Goal: Task Accomplishment & Management: Complete application form

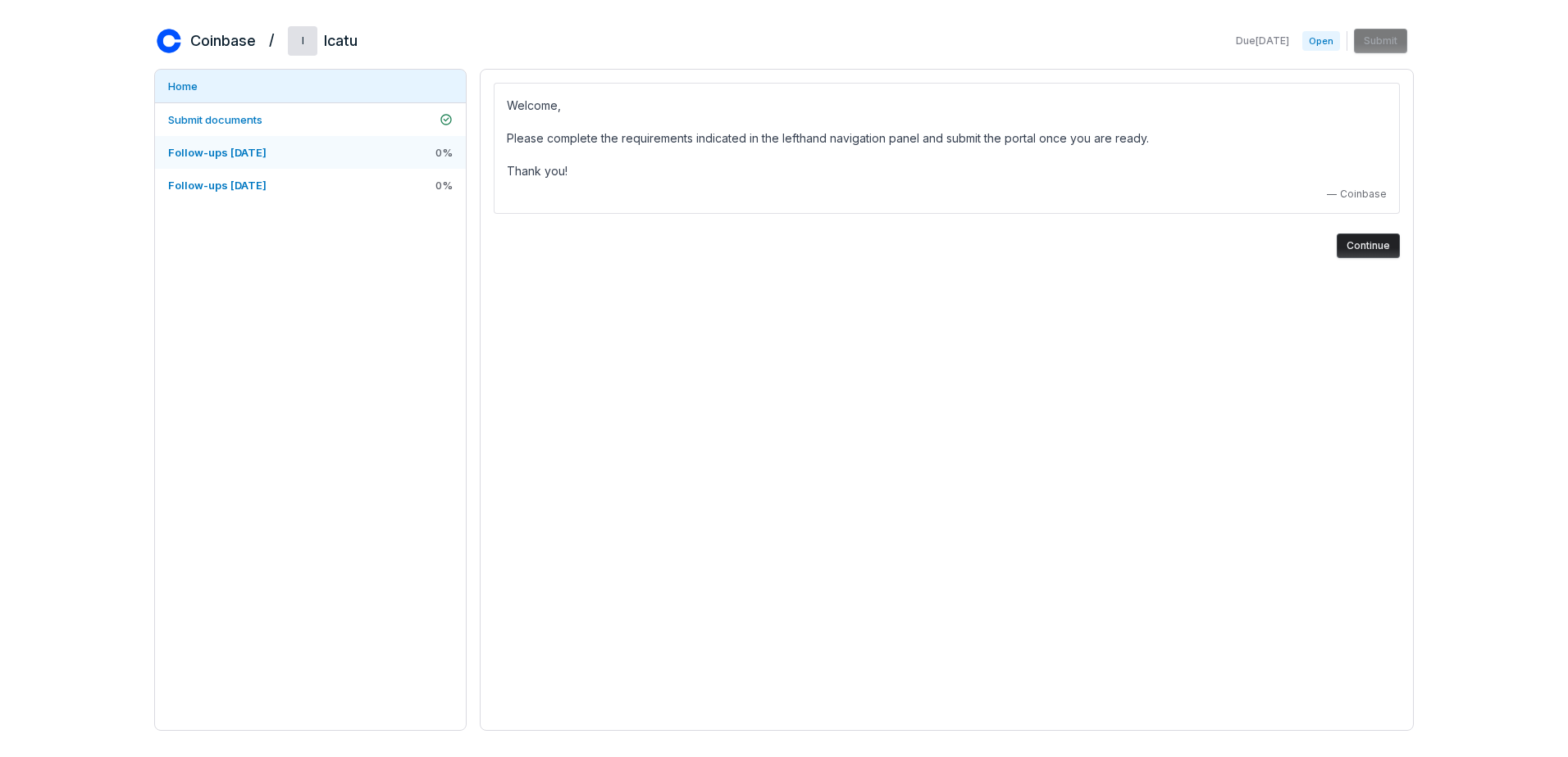
click at [191, 152] on span "Follow-ups [DATE]" at bounding box center [217, 152] width 98 height 13
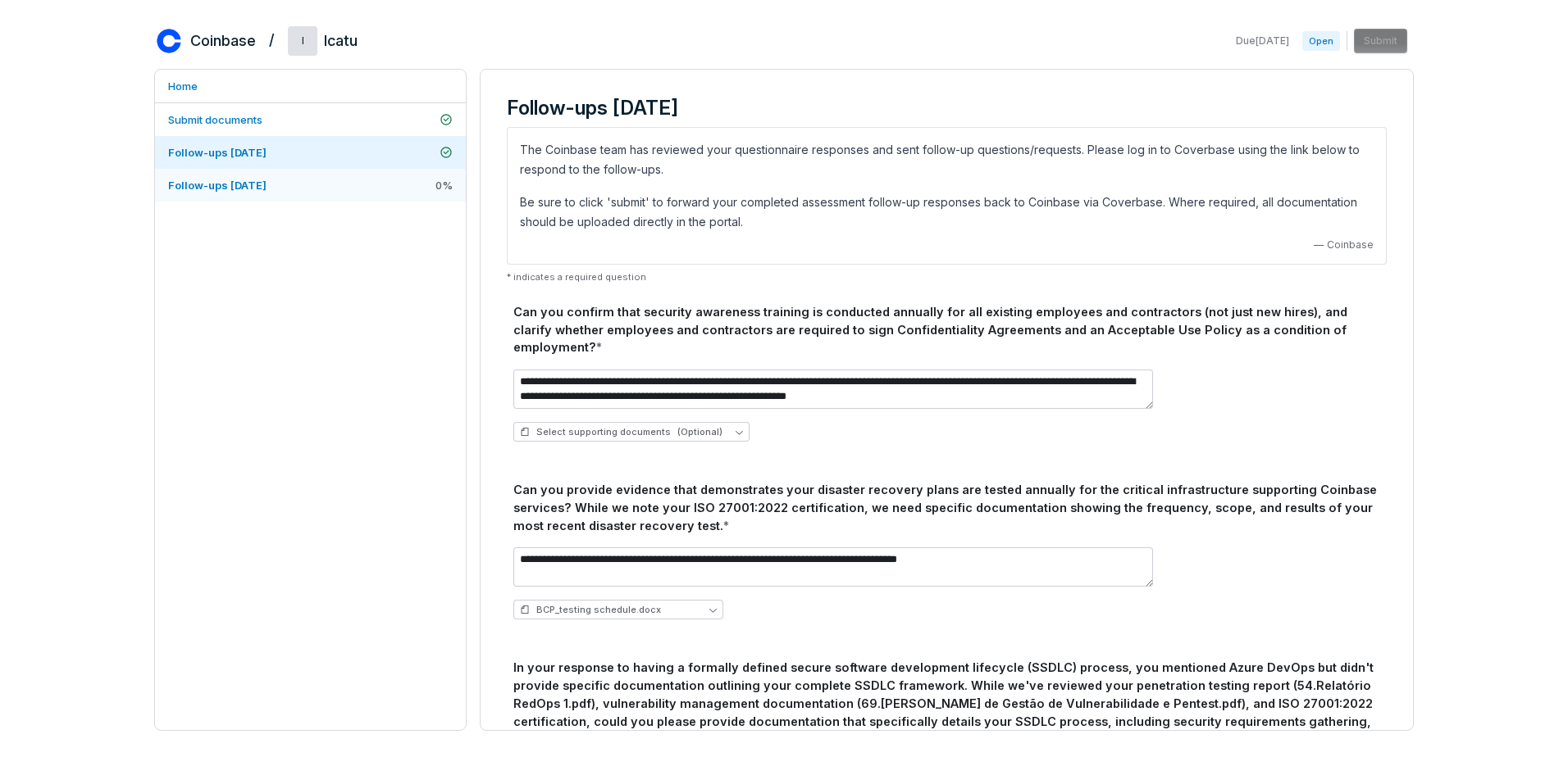
click at [294, 198] on link "Follow-ups [DATE] 0 %" at bounding box center [310, 185] width 311 height 32
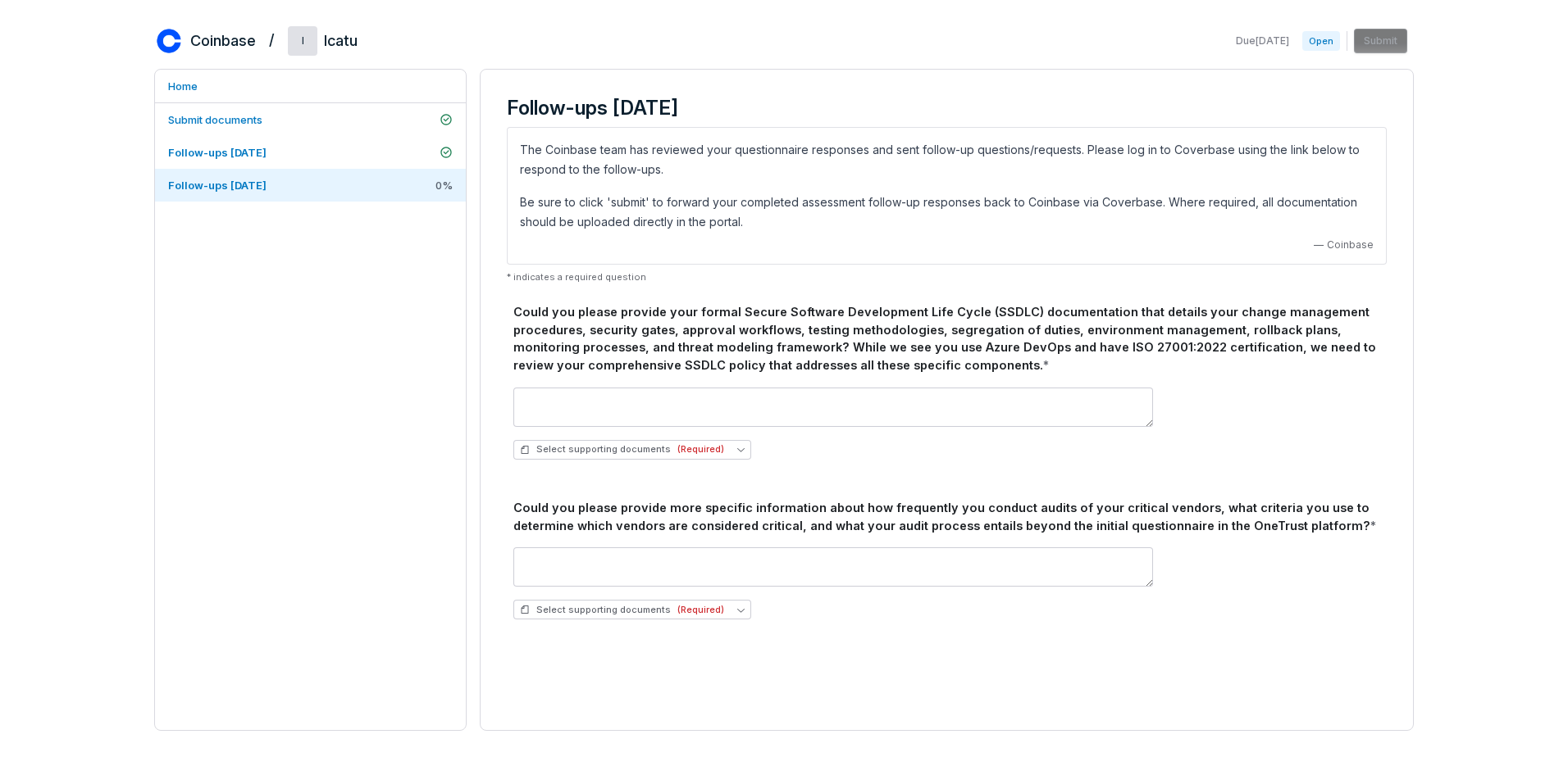
click at [531, 161] on p "The Coinbase team has reviewed your questionnaire responses and sent follow-up …" at bounding box center [946, 160] width 854 height 39
drag, startPoint x: 531, startPoint y: 161, endPoint x: 633, endPoint y: 202, distance: 109.9
click at [630, 201] on div "The Coinbase team has reviewed your questionnaire responses and sent follow-up …" at bounding box center [946, 185] width 854 height 91
click at [641, 204] on p "Be sure to click 'submit' to forward your completed assessment follow-up respon…" at bounding box center [946, 212] width 854 height 39
click at [734, 311] on div "Could you please provide your formal Secure Software Development Life Cycle (SS…" at bounding box center [946, 338] width 867 height 71
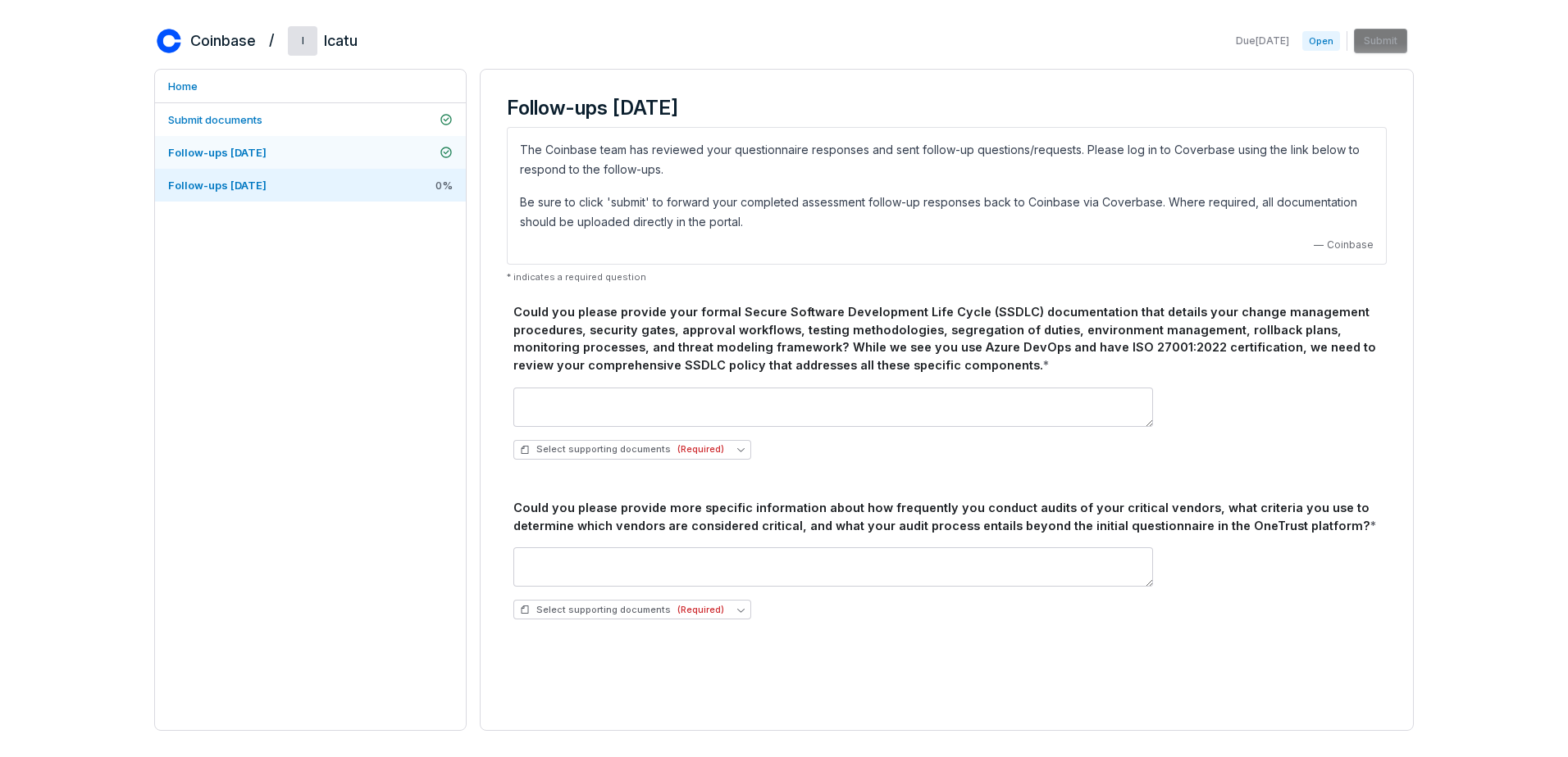
click at [267, 156] on span "Follow-ups [DATE]" at bounding box center [217, 152] width 98 height 13
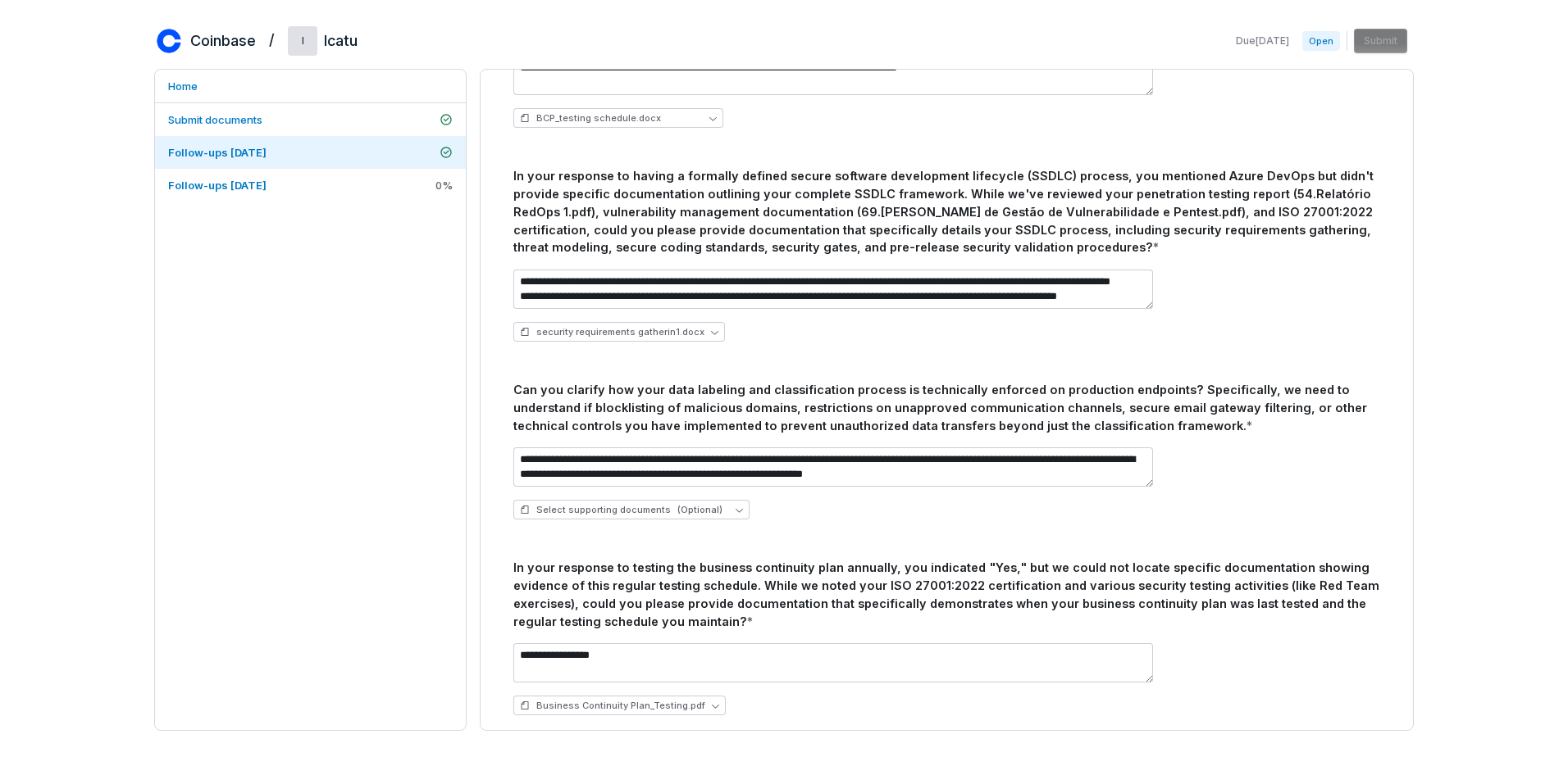
scroll to position [73, 0]
click at [254, 186] on span "Follow-ups [DATE]" at bounding box center [217, 185] width 98 height 13
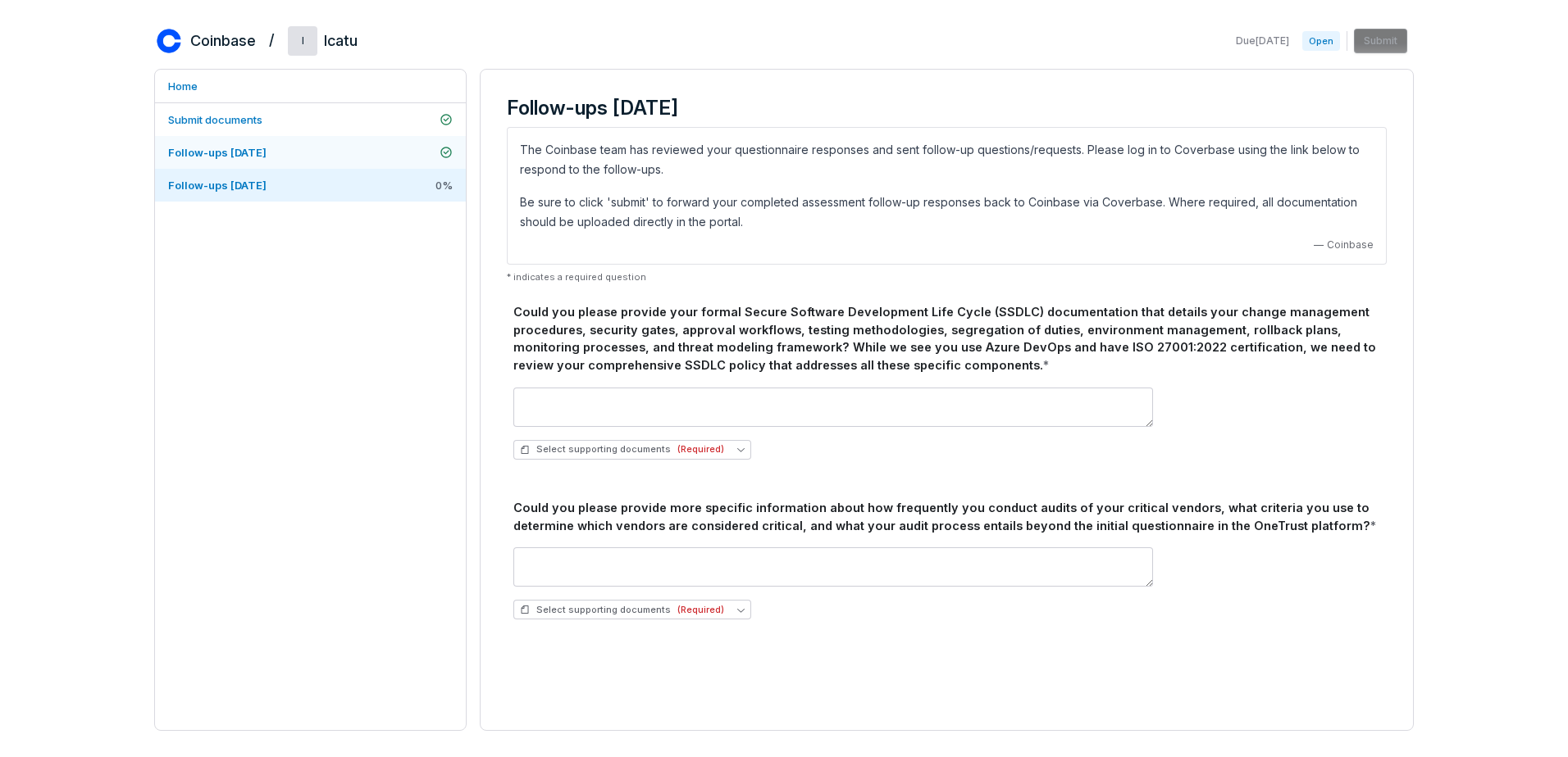
click at [272, 162] on link "Follow-ups [DATE]" at bounding box center [310, 152] width 311 height 32
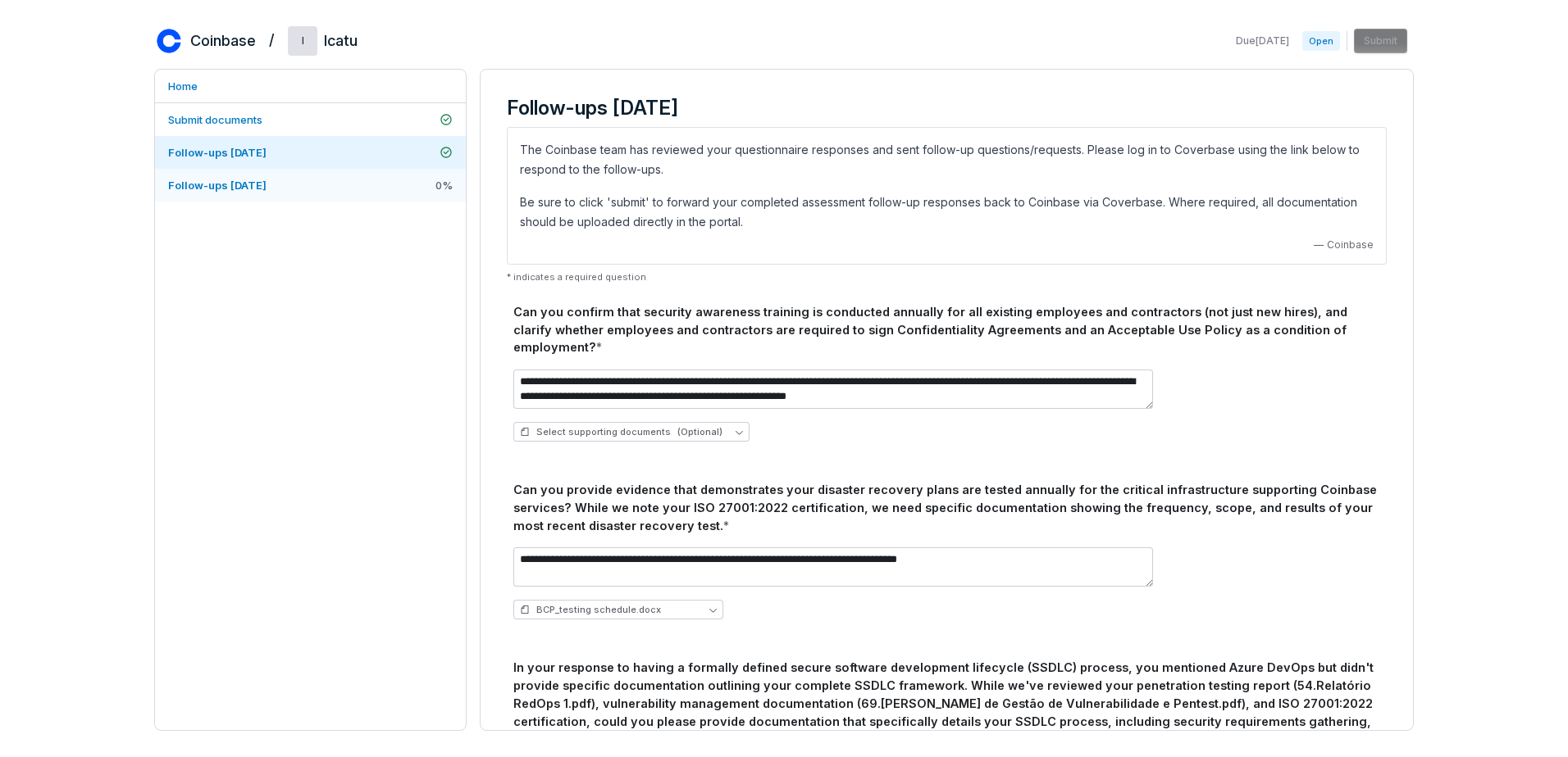
click at [301, 179] on link "Follow-ups [DATE] 0 %" at bounding box center [310, 185] width 311 height 32
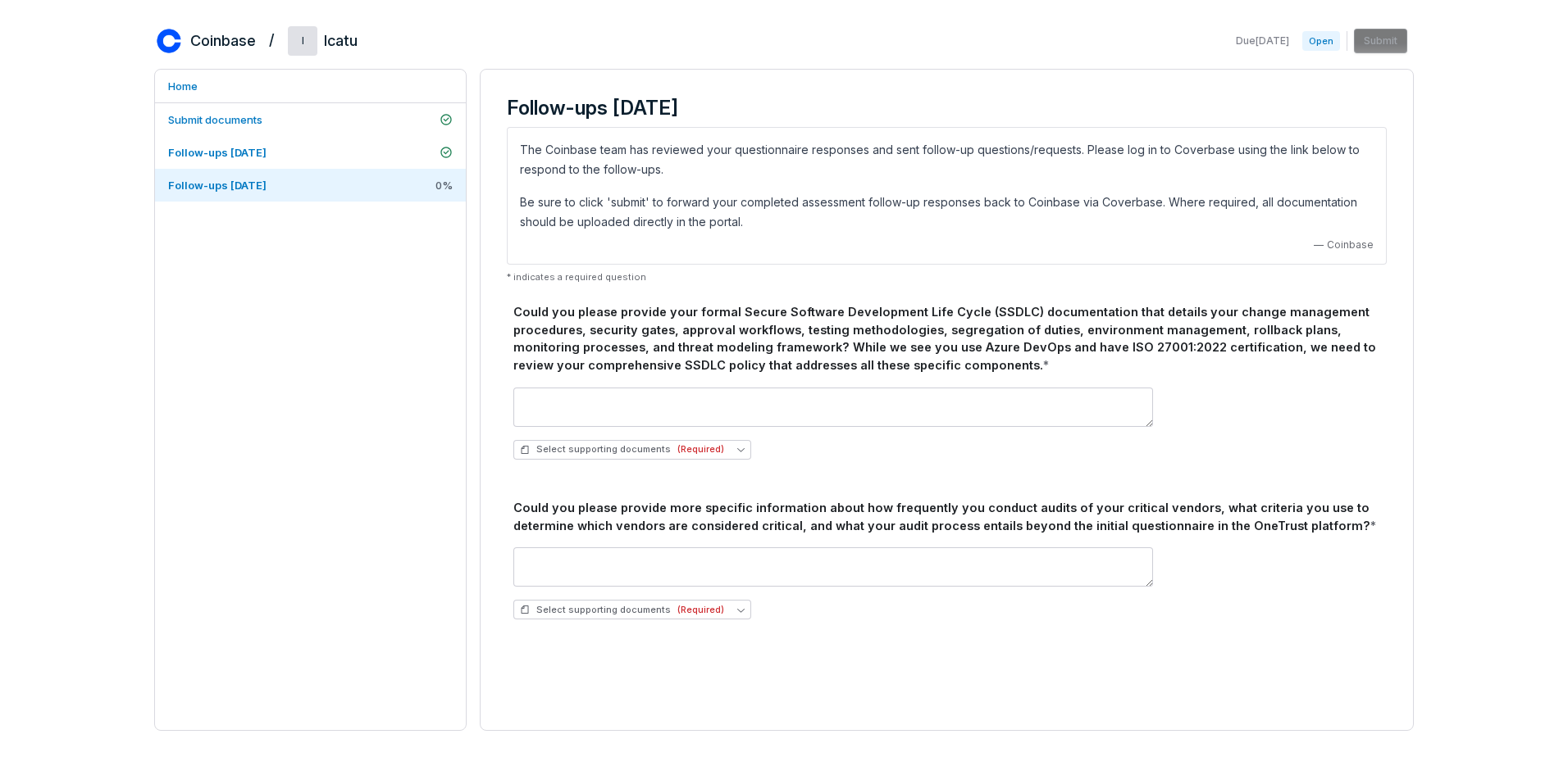
click at [305, 504] on div "Home Submit documents Follow-ups [DATE] Follow-ups [DATE] 0 %" at bounding box center [309, 400] width 312 height 662
click at [157, 401] on div "Home Submit documents Follow-ups [DATE] Follow-ups [DATE] 0 %" at bounding box center [309, 400] width 312 height 662
click at [310, 167] on link "Follow-ups [DATE]" at bounding box center [310, 152] width 311 height 32
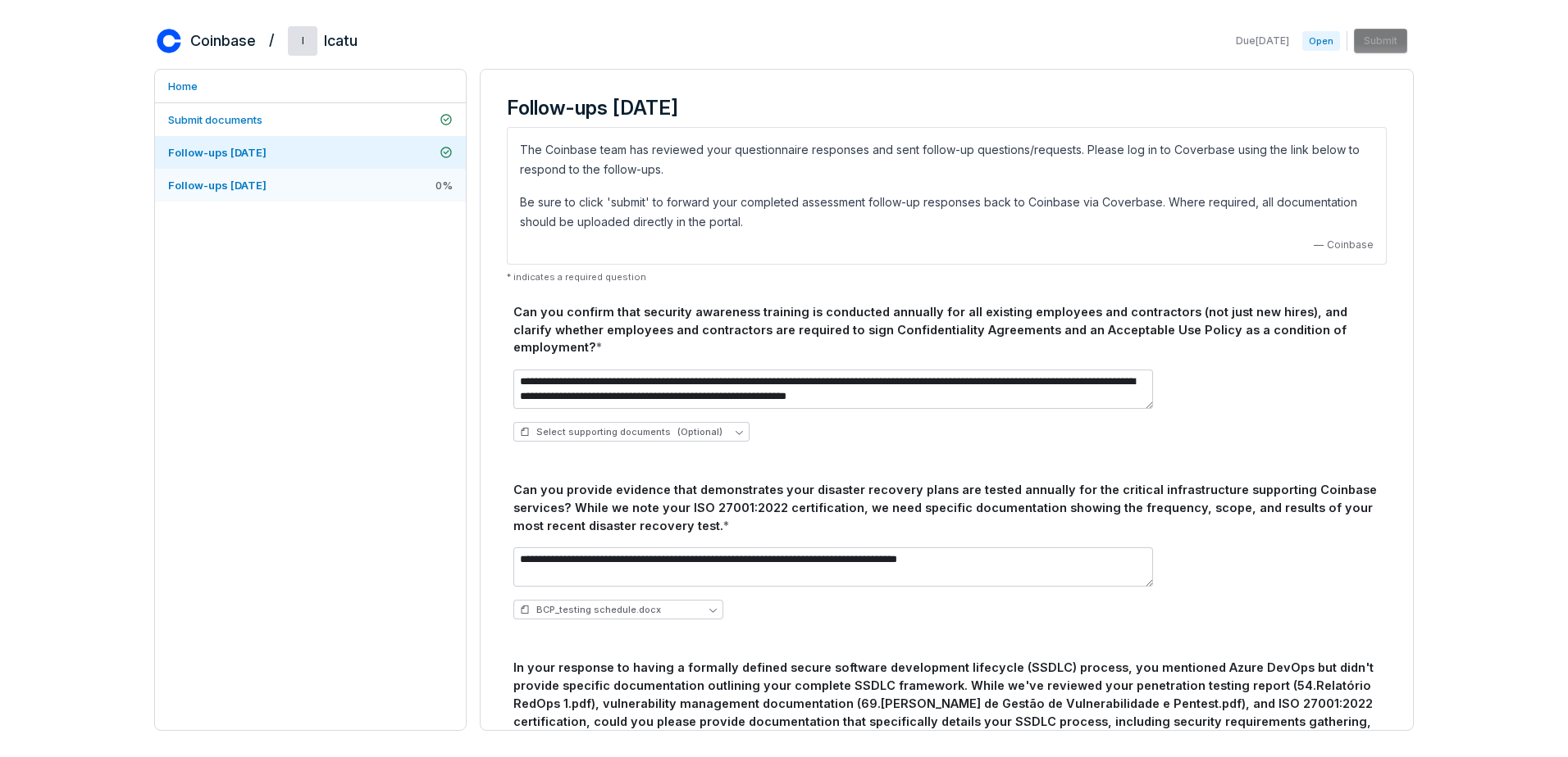
click at [304, 181] on link "Follow-ups [DATE] 0 %" at bounding box center [310, 185] width 311 height 32
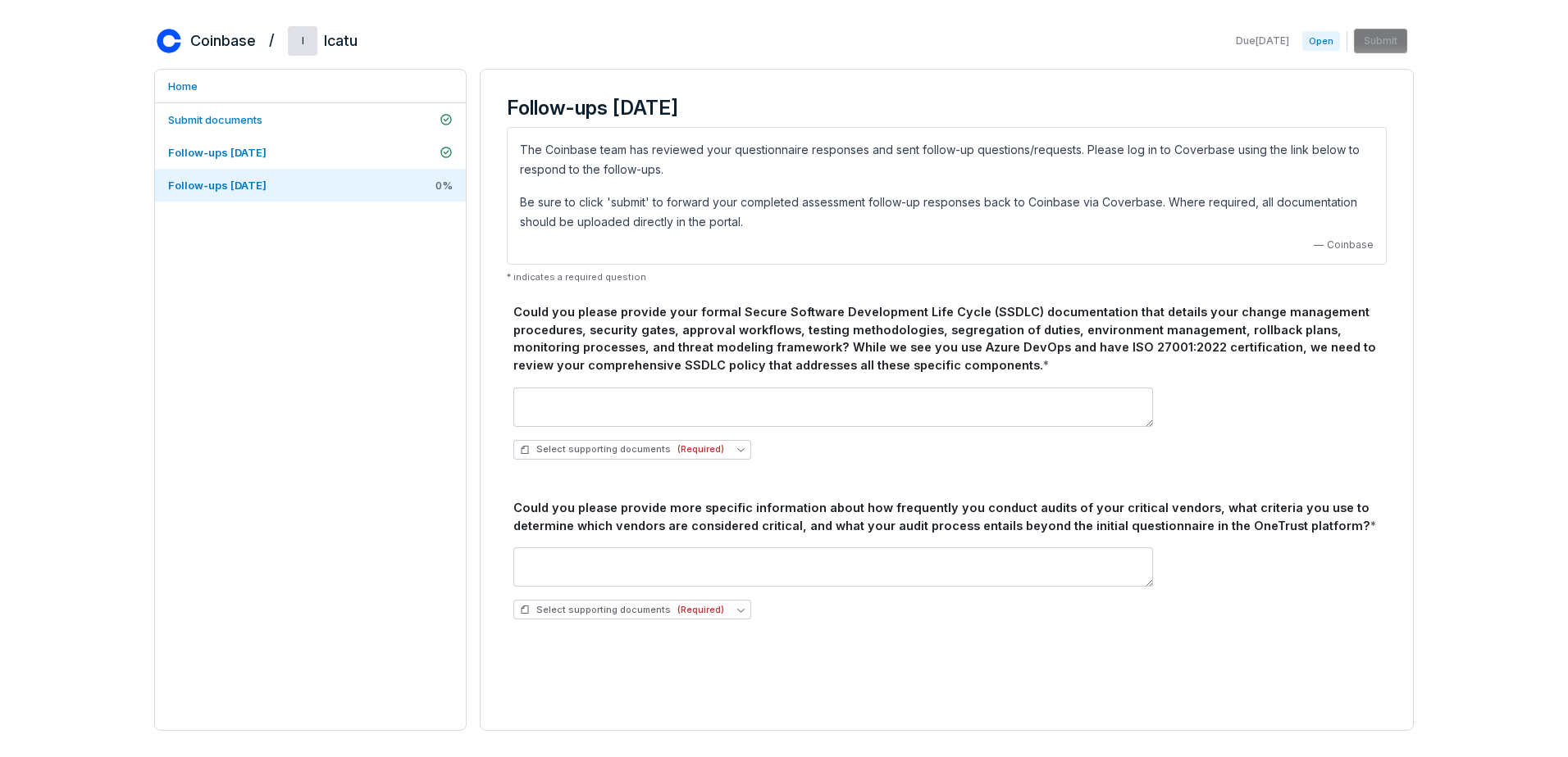
click at [519, 308] on div "Could you please provide your formal Secure Software Development Life Cycle (SS…" at bounding box center [946, 338] width 867 height 71
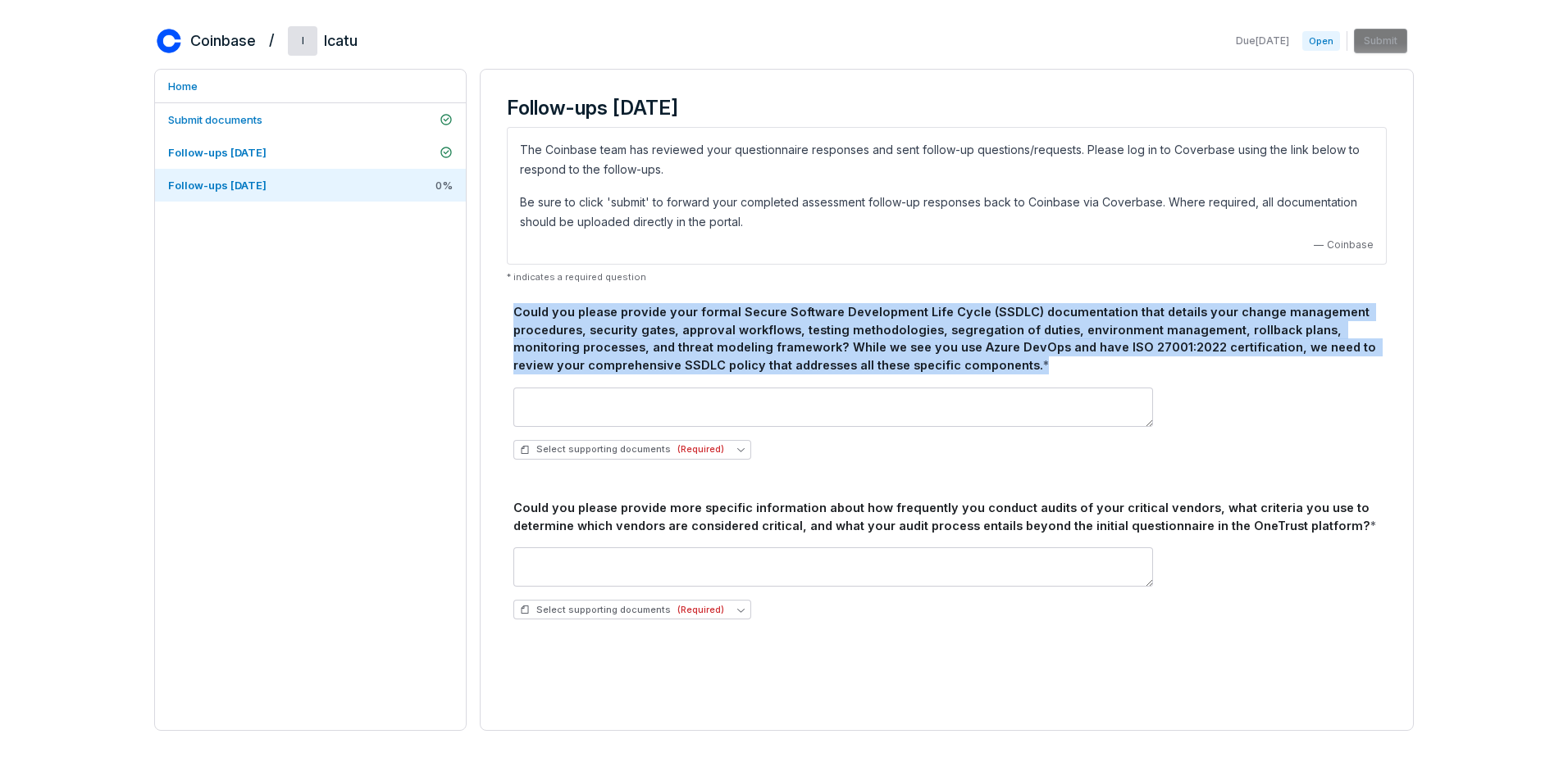
drag, startPoint x: 519, startPoint y: 308, endPoint x: 968, endPoint y: 363, distance: 452.4
click at [968, 363] on div "Could you please provide your formal Secure Software Development Life Cycle (SS…" at bounding box center [946, 338] width 867 height 71
copy div "Could you please provide your formal Secure Software Development Life Cycle (SS…"
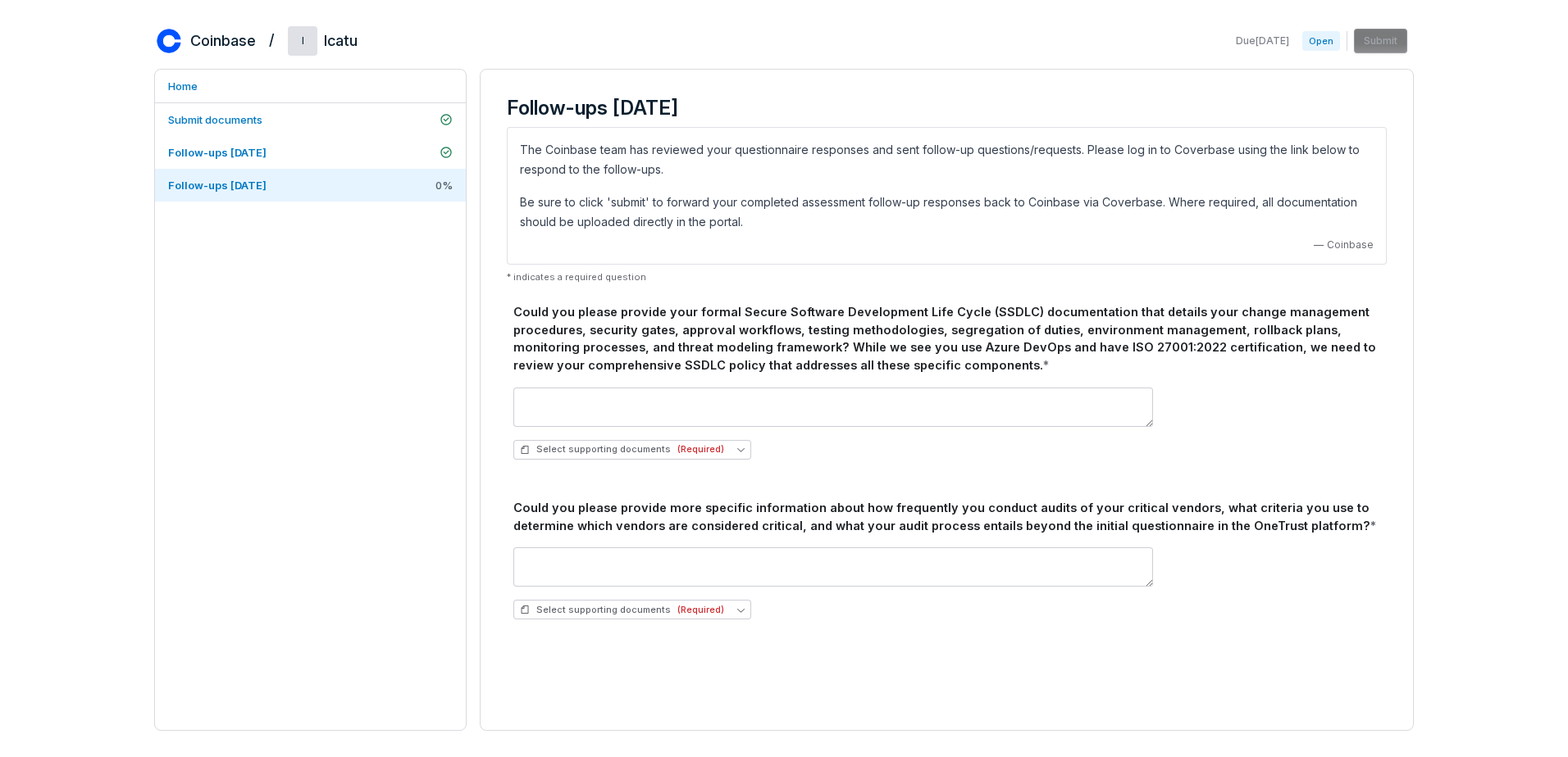
click at [323, 648] on div "Home Submit documents Follow-ups [DATE] Follow-ups [DATE] 0 %" at bounding box center [309, 400] width 312 height 662
click at [278, 140] on link "Follow-ups [DATE]" at bounding box center [310, 152] width 311 height 32
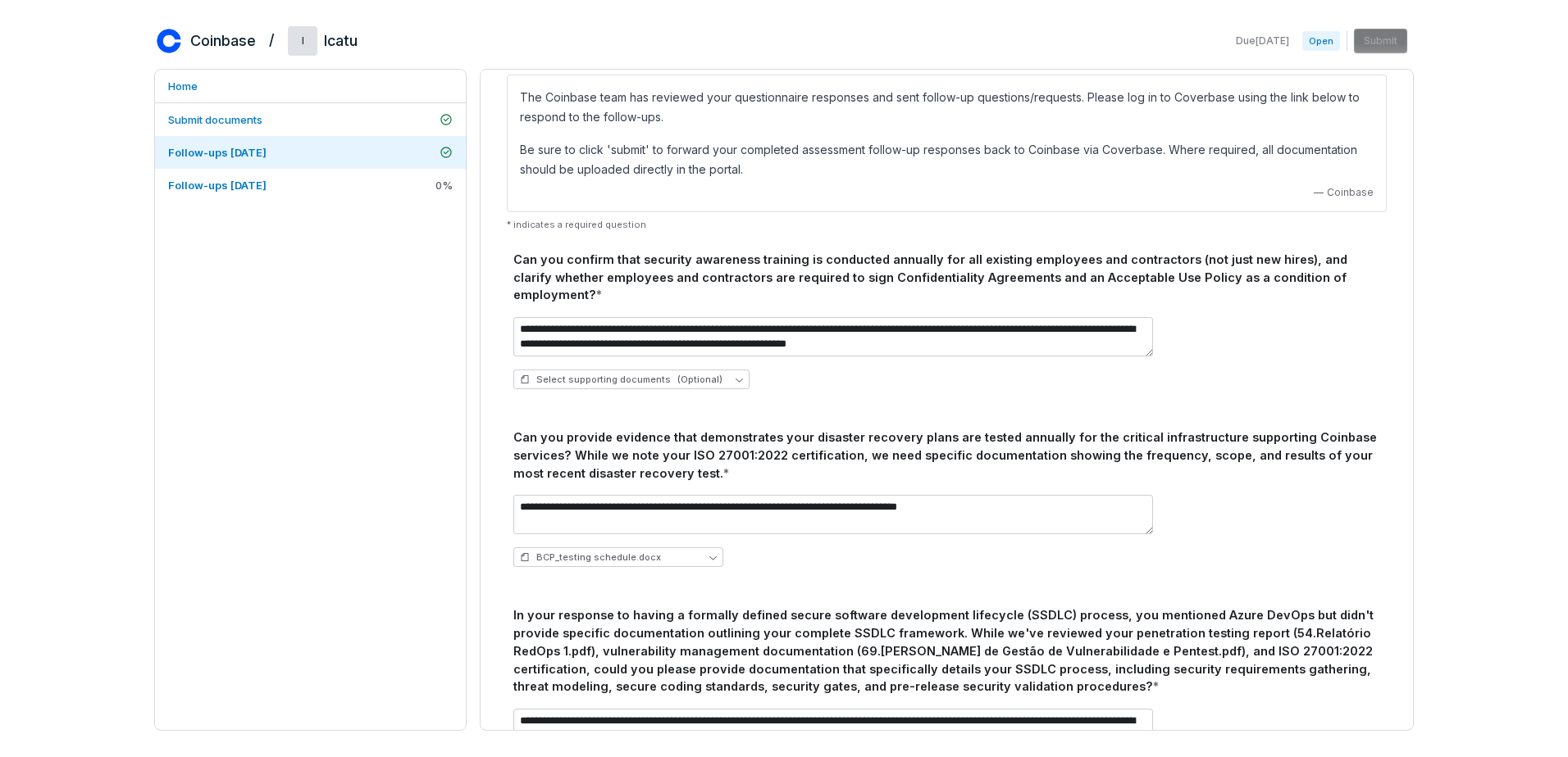
scroll to position [82, 0]
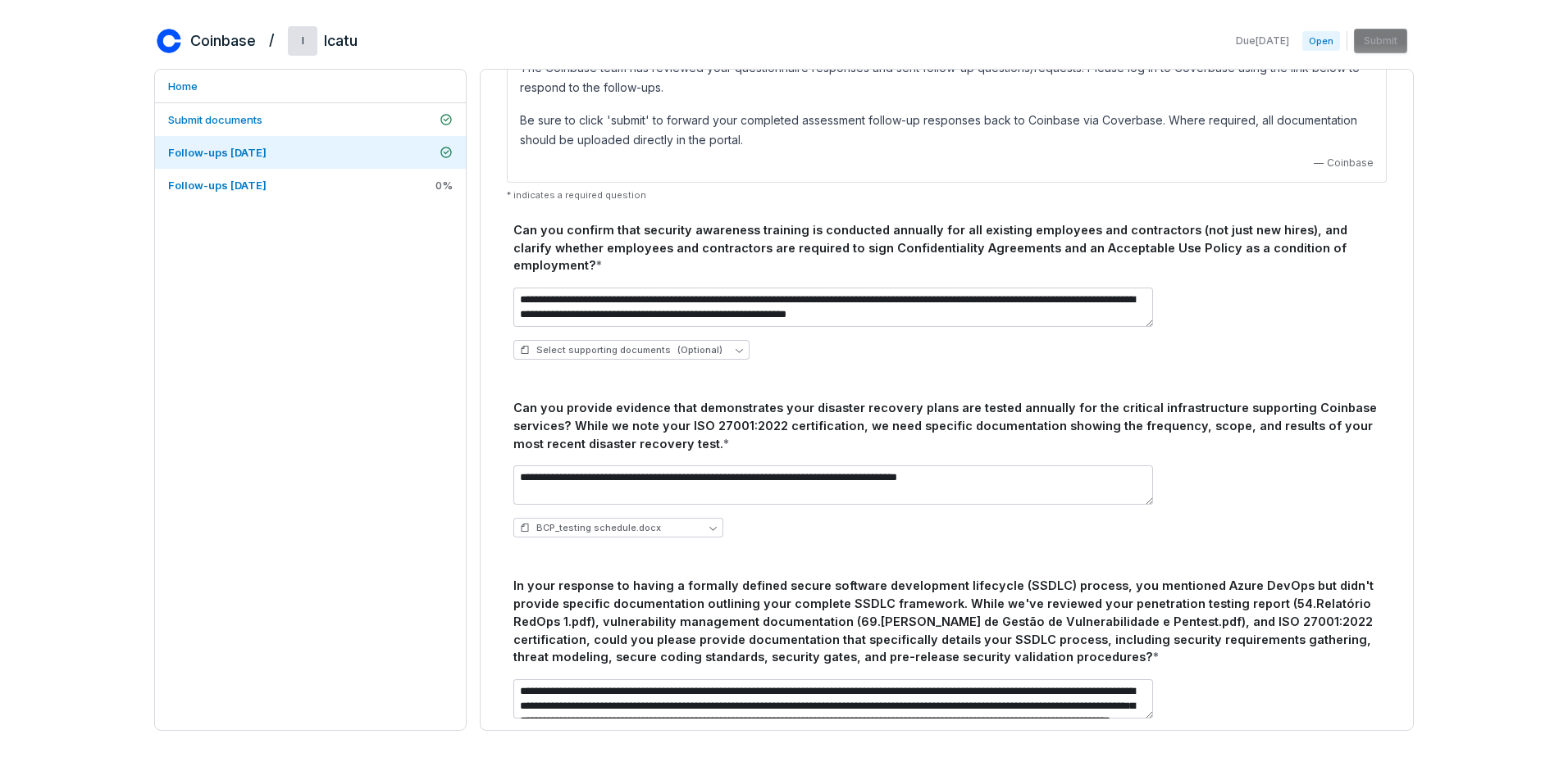
click at [436, 492] on div "Home Submit documents Follow-ups [DATE] Follow-ups [DATE] 0 %" at bounding box center [309, 400] width 312 height 662
click at [270, 196] on link "Follow-ups [DATE] 0 %" at bounding box center [310, 185] width 311 height 32
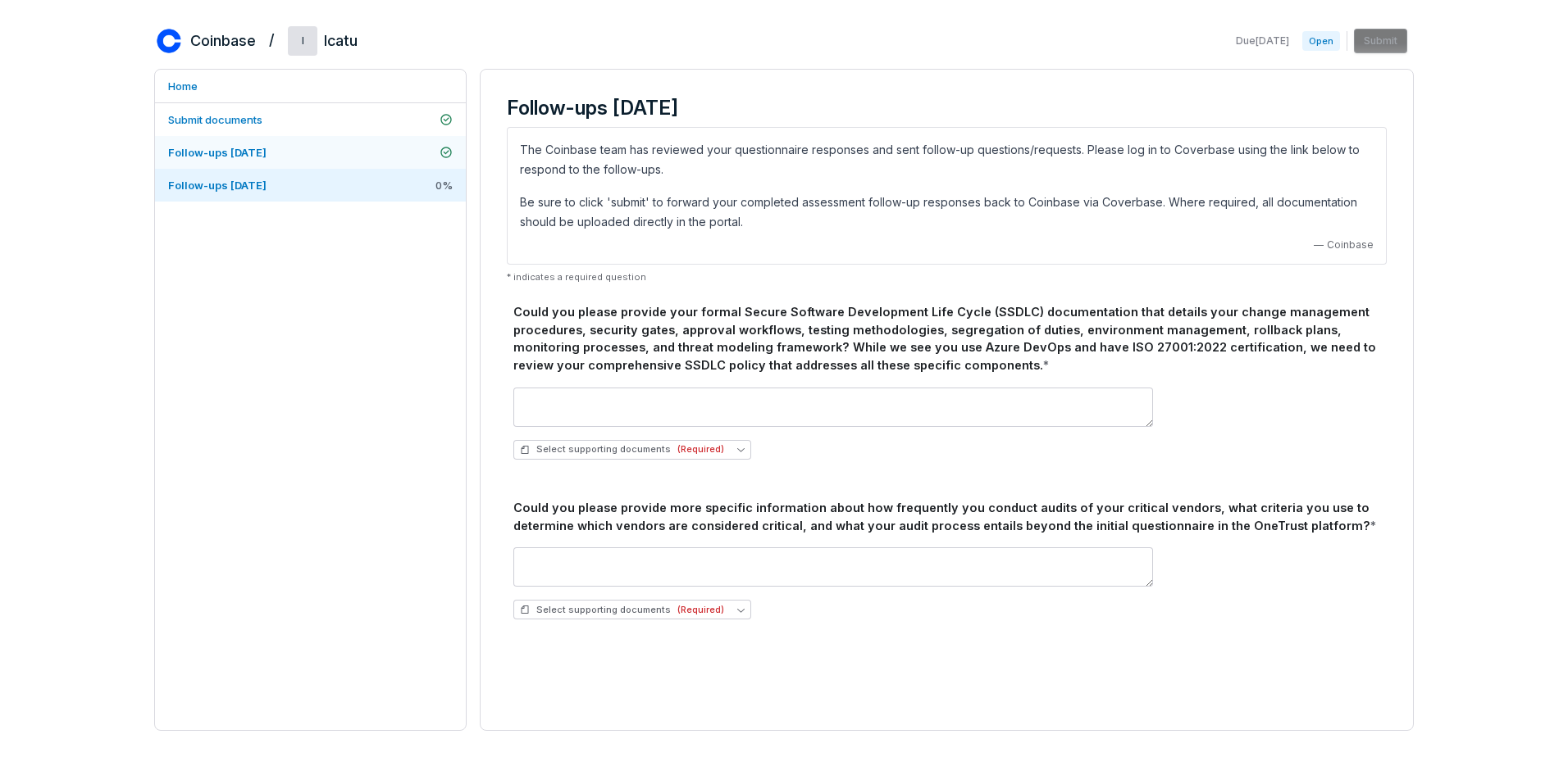
click at [332, 158] on link "Follow-ups [DATE]" at bounding box center [310, 152] width 311 height 32
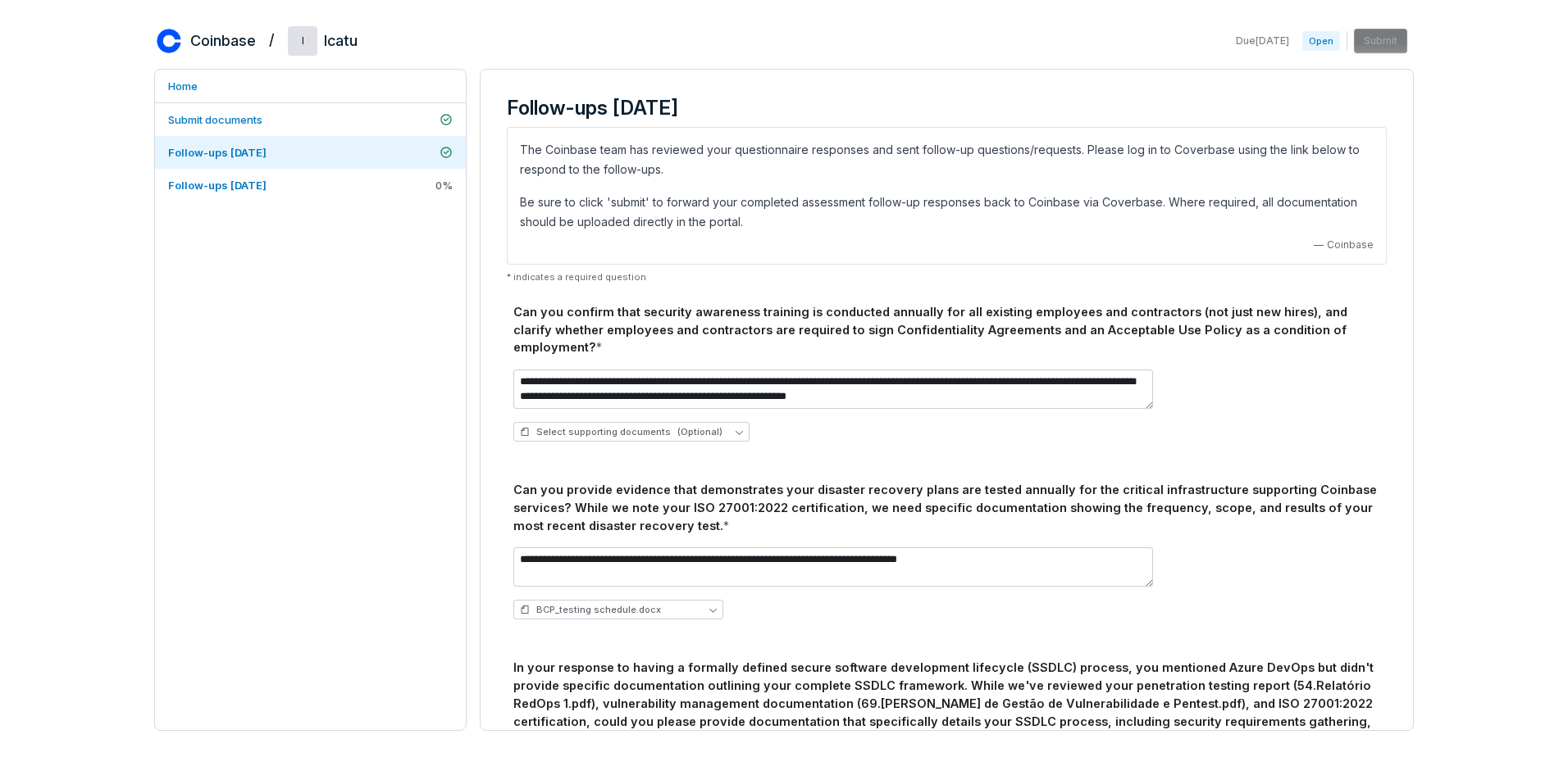
scroll to position [82, 0]
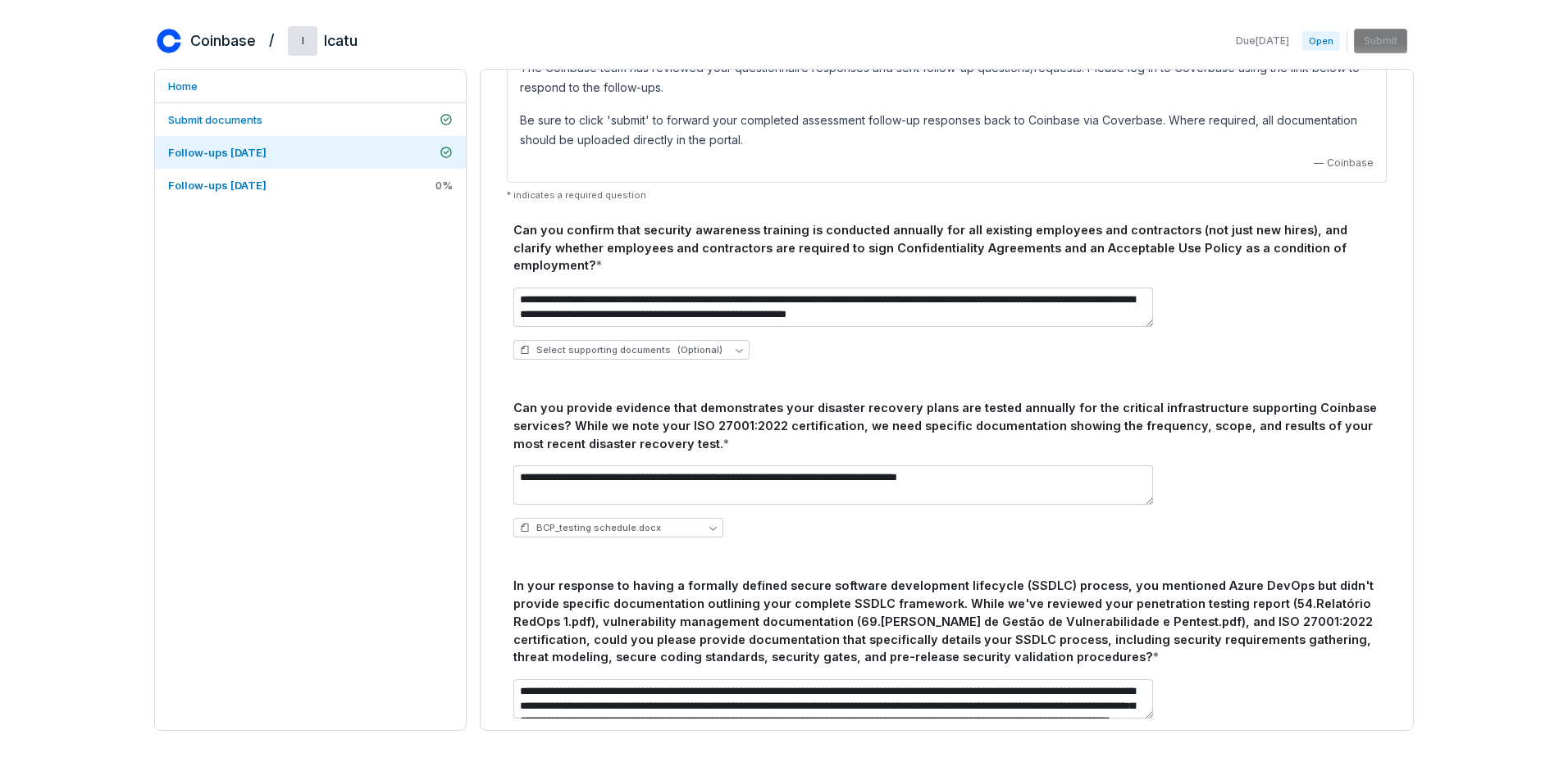
click at [502, 562] on div "**********" at bounding box center [946, 579] width 906 height 1157
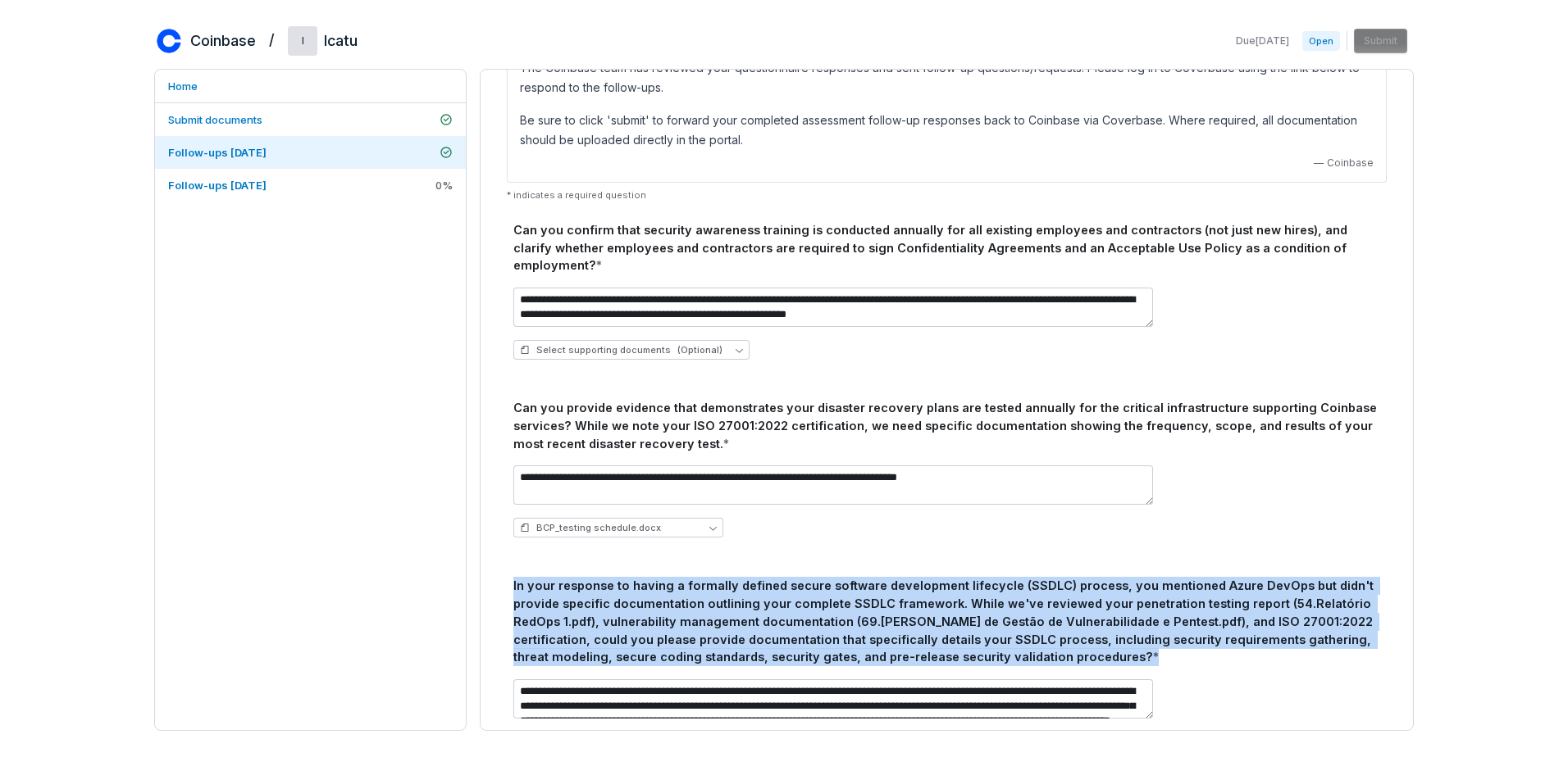
drag, startPoint x: 502, startPoint y: 562, endPoint x: 1036, endPoint y: 635, distance: 539.0
click at [1036, 635] on div "**********" at bounding box center [946, 579] width 906 height 1157
copy div "In your response to having a formally defined secure software development lifec…"
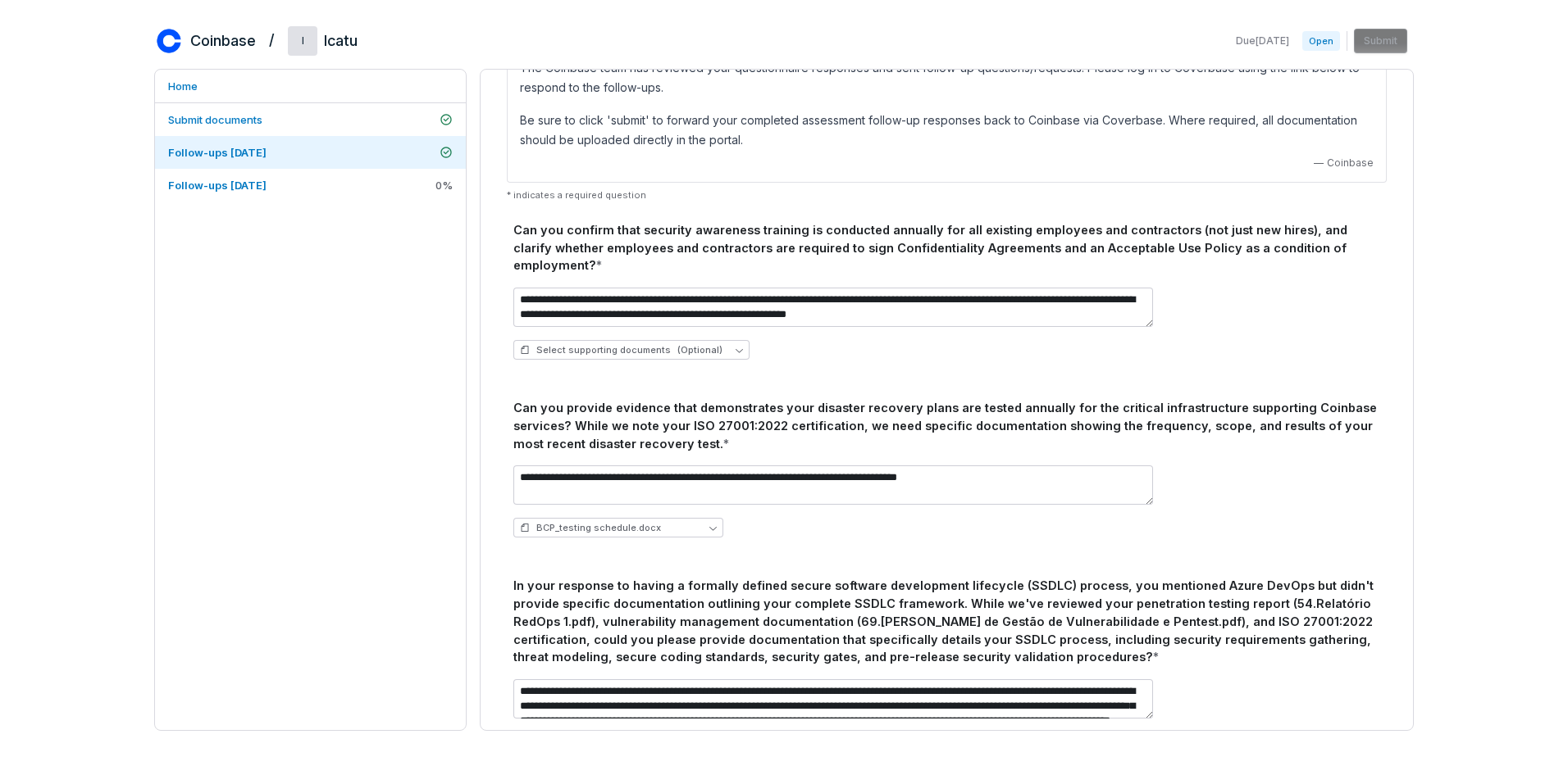
click at [144, 255] on div "**********" at bounding box center [784, 378] width 1568 height 757
click at [236, 186] on span "Follow-ups [DATE]" at bounding box center [217, 185] width 98 height 13
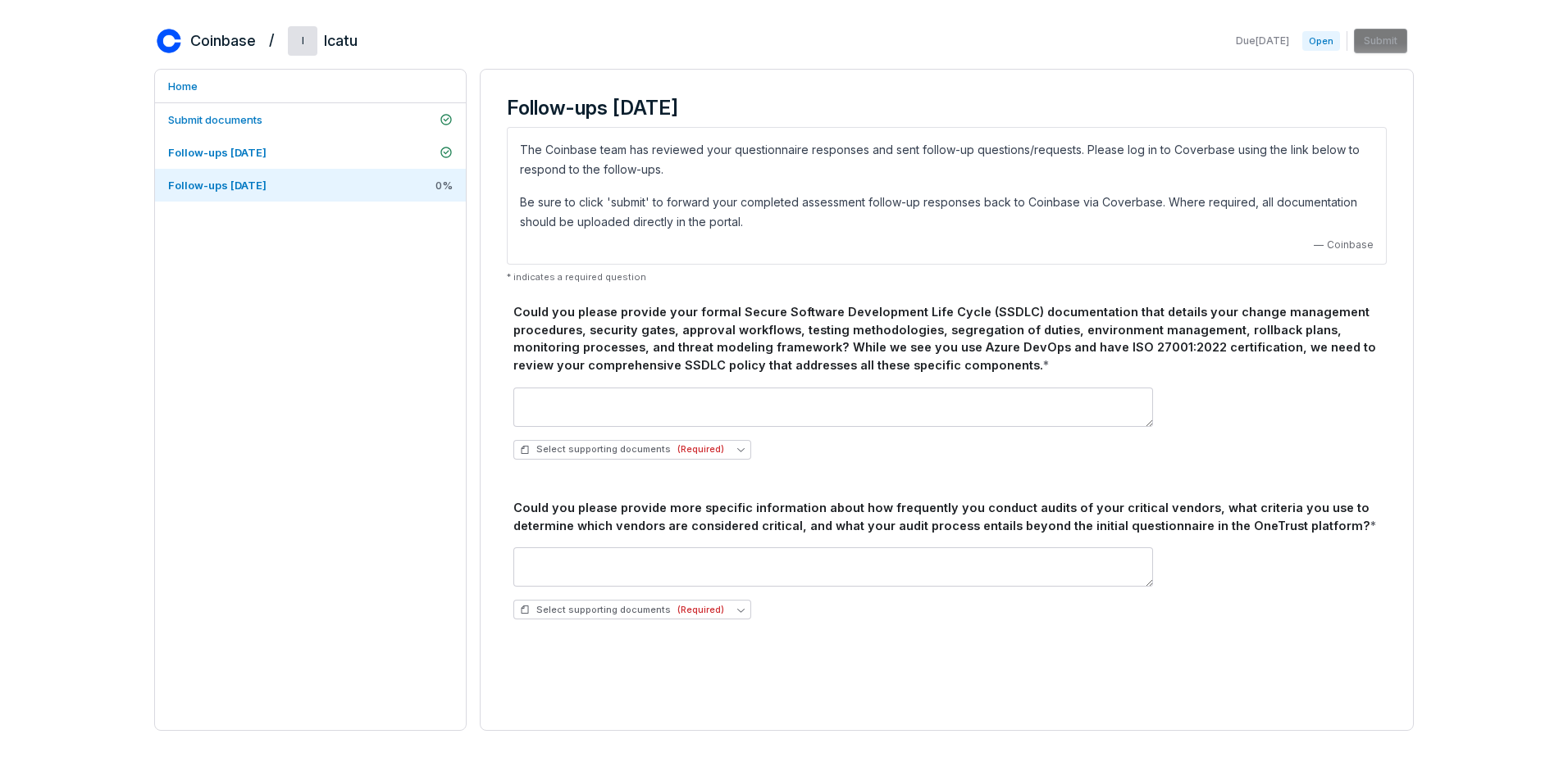
click at [1317, 493] on div "Could you please provide your formal Secure Software Development Life Cycle (SS…" at bounding box center [946, 468] width 867 height 331
click at [509, 313] on div "Could you please provide your formal Secure Software Development Life Cycle (SS…" at bounding box center [946, 468] width 880 height 343
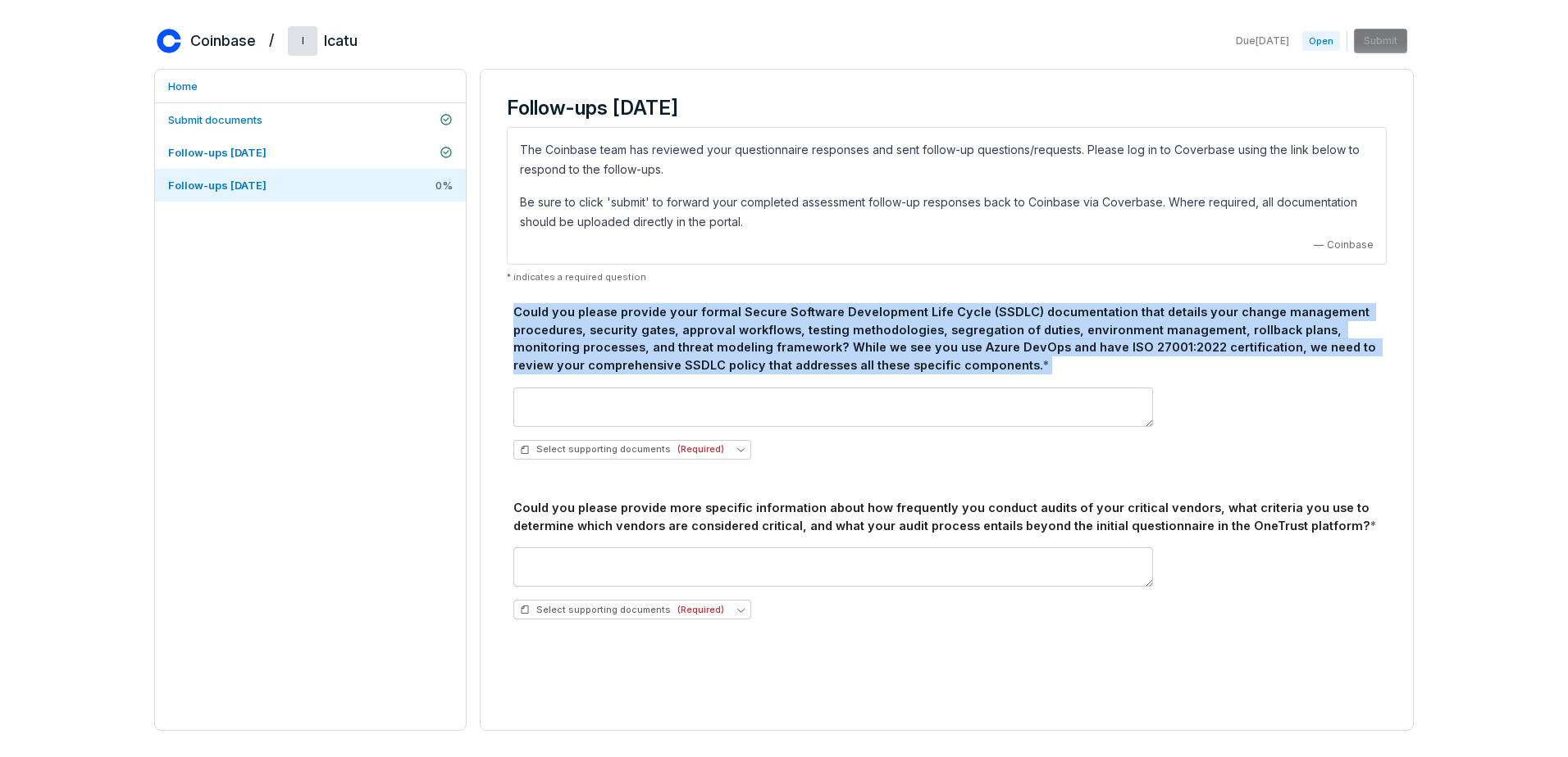
drag, startPoint x: 509, startPoint y: 313, endPoint x: 958, endPoint y: 386, distance: 454.9
click at [958, 386] on div "Could you please provide your formal Secure Software Development Life Cycle (SS…" at bounding box center [946, 468] width 880 height 343
copy div "Could you please provide your formal Secure Software Development Life Cycle (SS…"
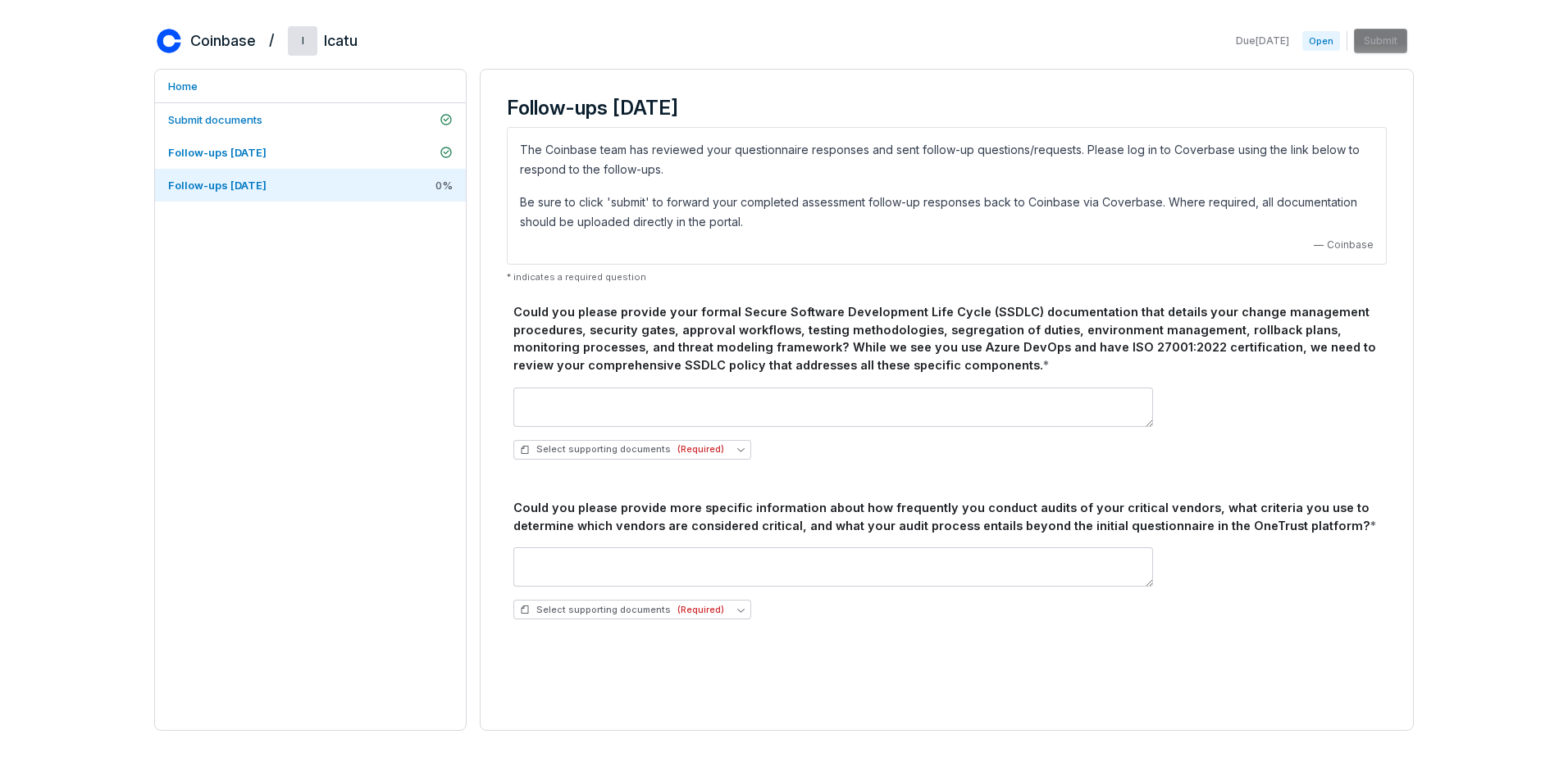
click at [530, 510] on div "Could you please provide more specific information about how frequently you con…" at bounding box center [946, 517] width 867 height 36
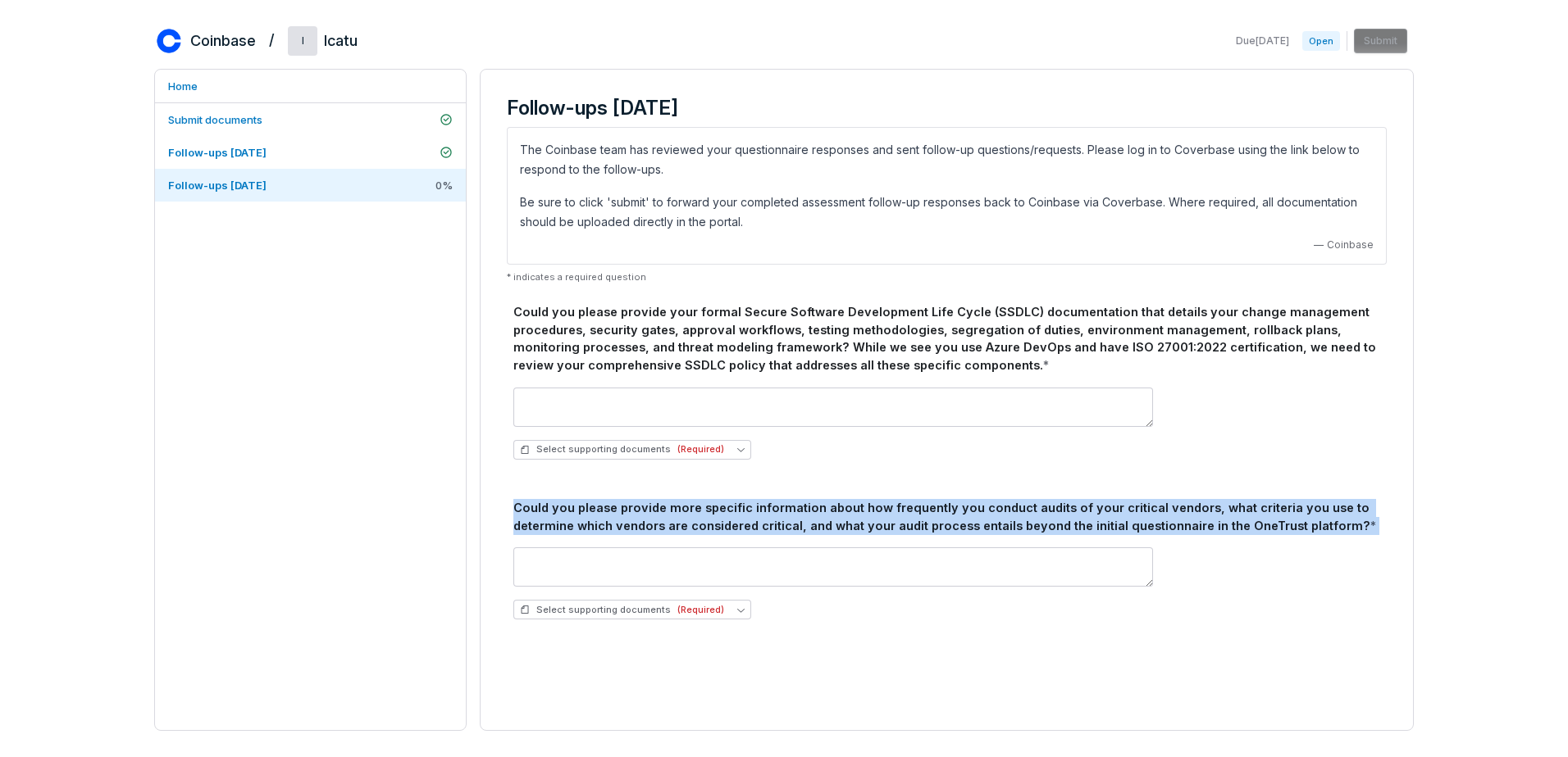
drag, startPoint x: 530, startPoint y: 510, endPoint x: 1365, endPoint y: 536, distance: 835.4
click at [1365, 536] on div "Could you please provide more specific information about how frequently you con…" at bounding box center [946, 566] width 867 height 134
copy div "Could you please provide more specific information about how frequently you con…"
